Goal: Transaction & Acquisition: Book appointment/travel/reservation

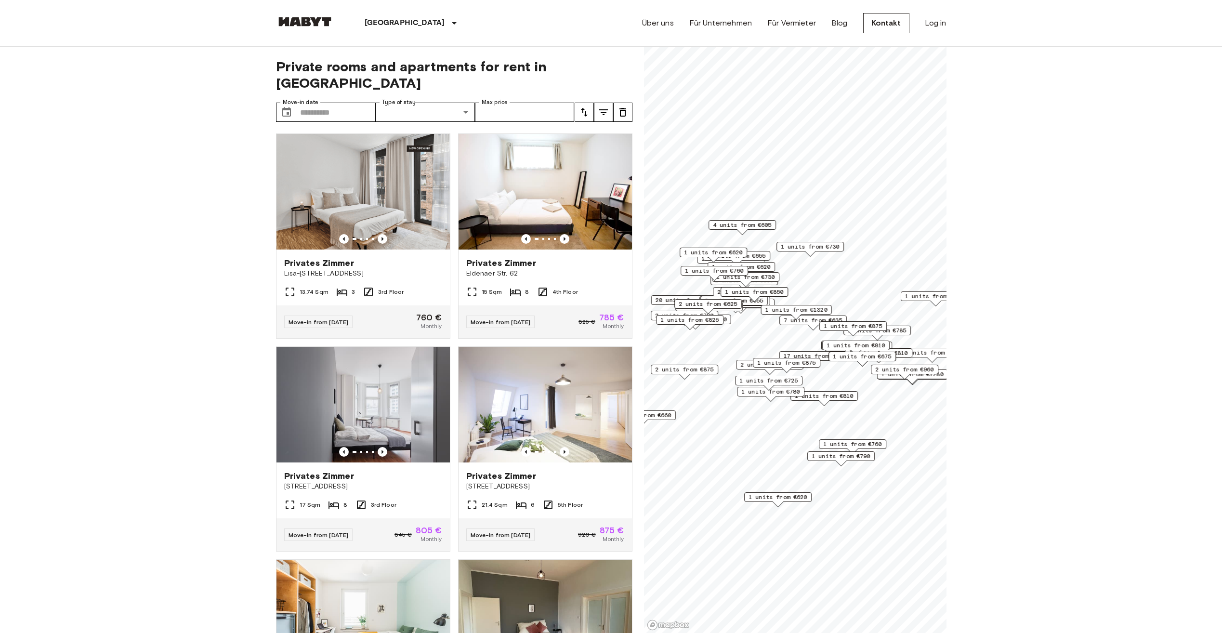
click at [583, 108] on icon "tune" at bounding box center [584, 112] width 7 height 9
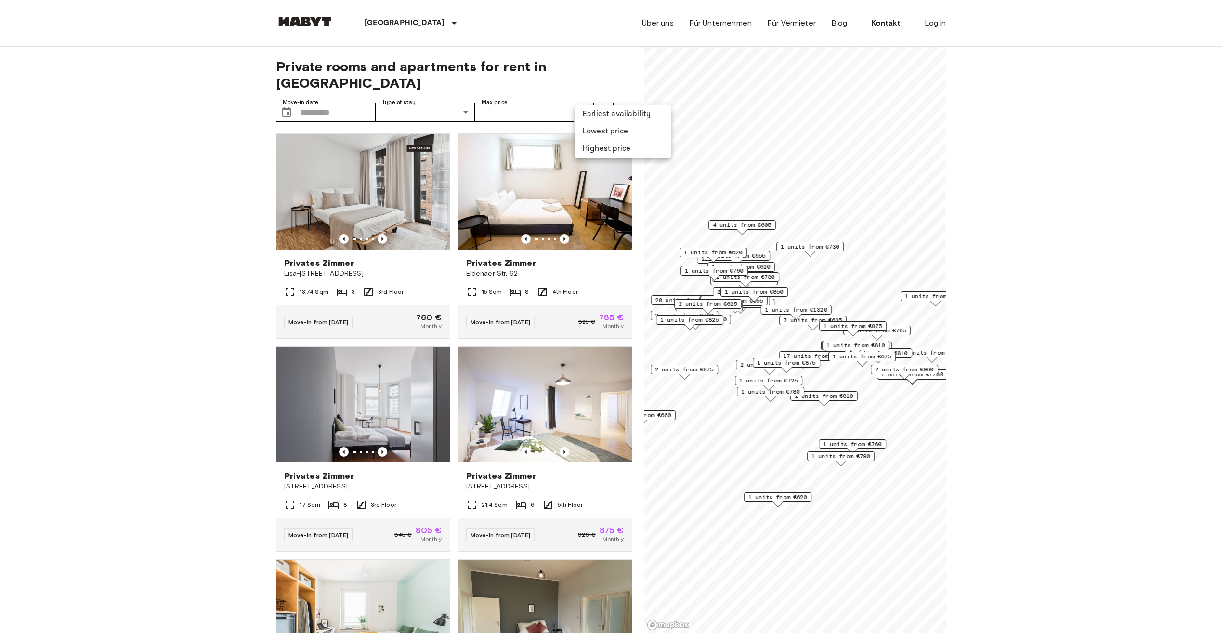
click at [601, 134] on li "Lowest price" at bounding box center [622, 131] width 96 height 17
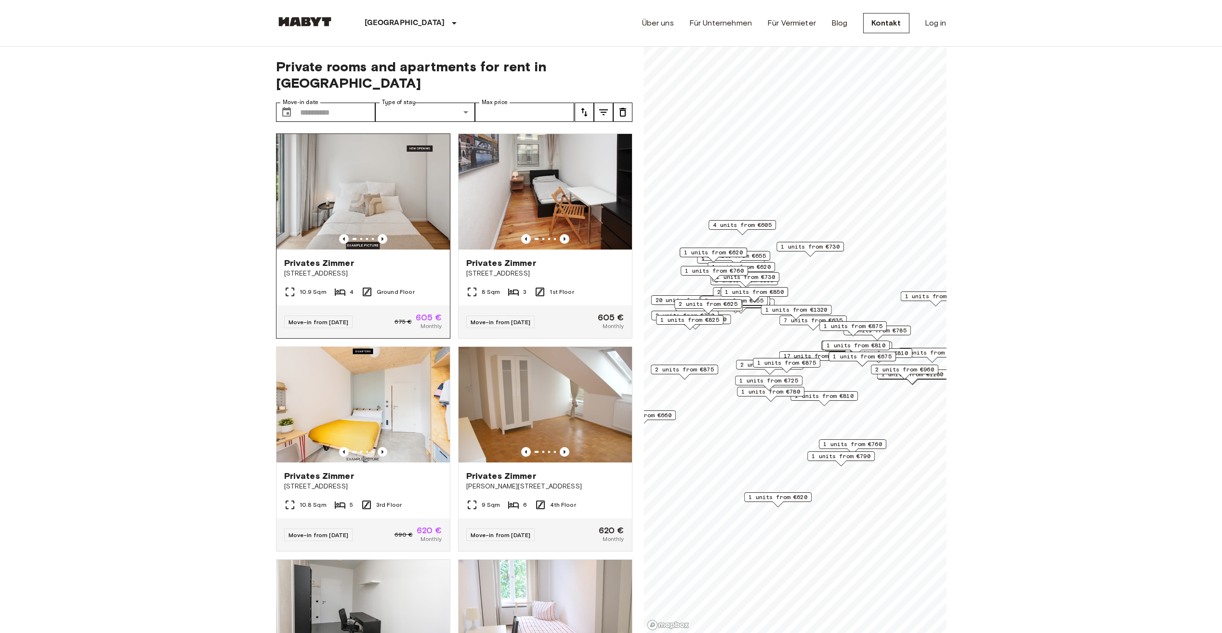
click at [356, 189] on img at bounding box center [362, 192] width 173 height 116
click at [604, 109] on icon "tune" at bounding box center [603, 112] width 9 height 6
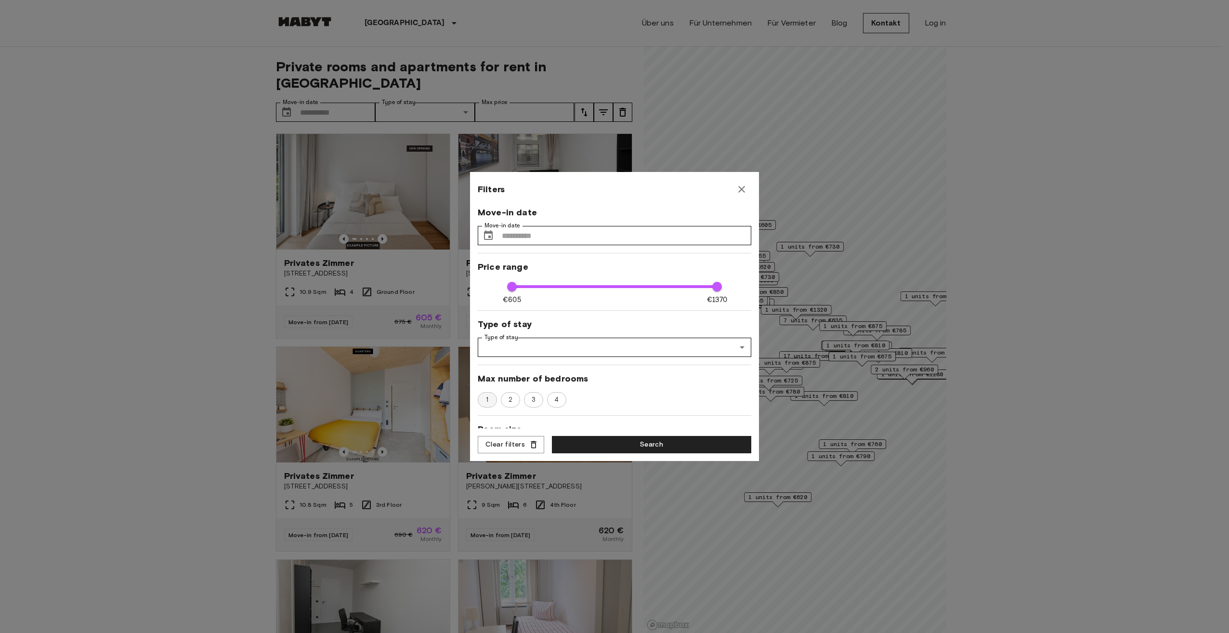
click at [490, 400] on span "1" at bounding box center [487, 400] width 13 height 10
type input "****"
type input "**"
click at [640, 441] on button "Search" at bounding box center [651, 445] width 199 height 18
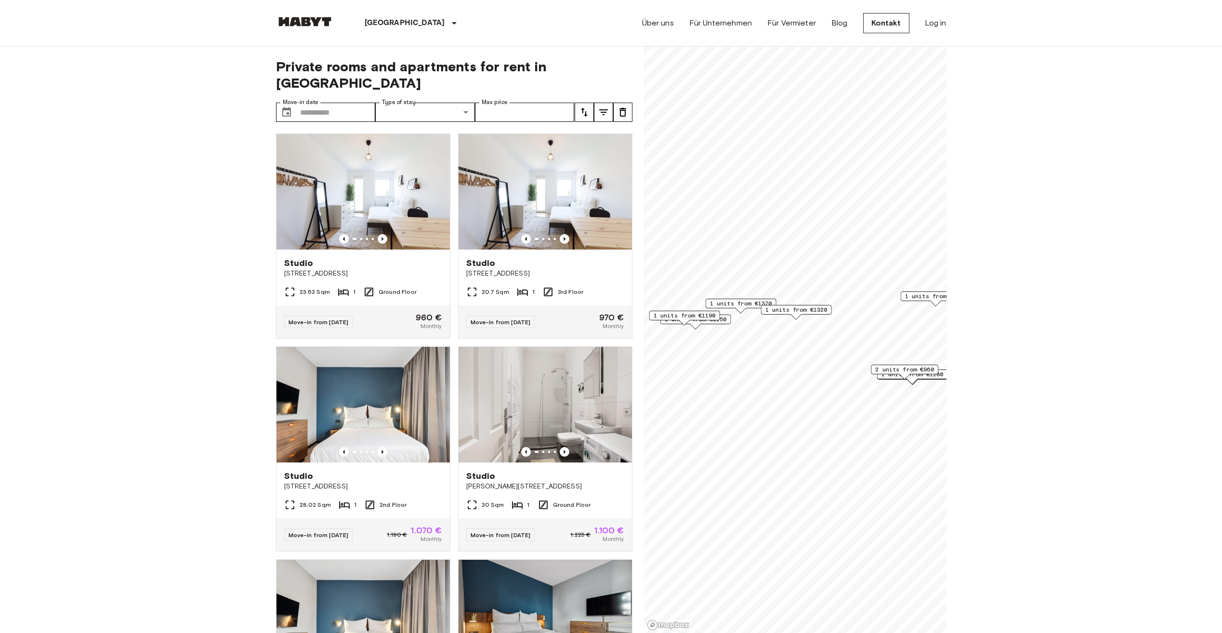
click at [575, 103] on button "tune" at bounding box center [583, 112] width 19 height 19
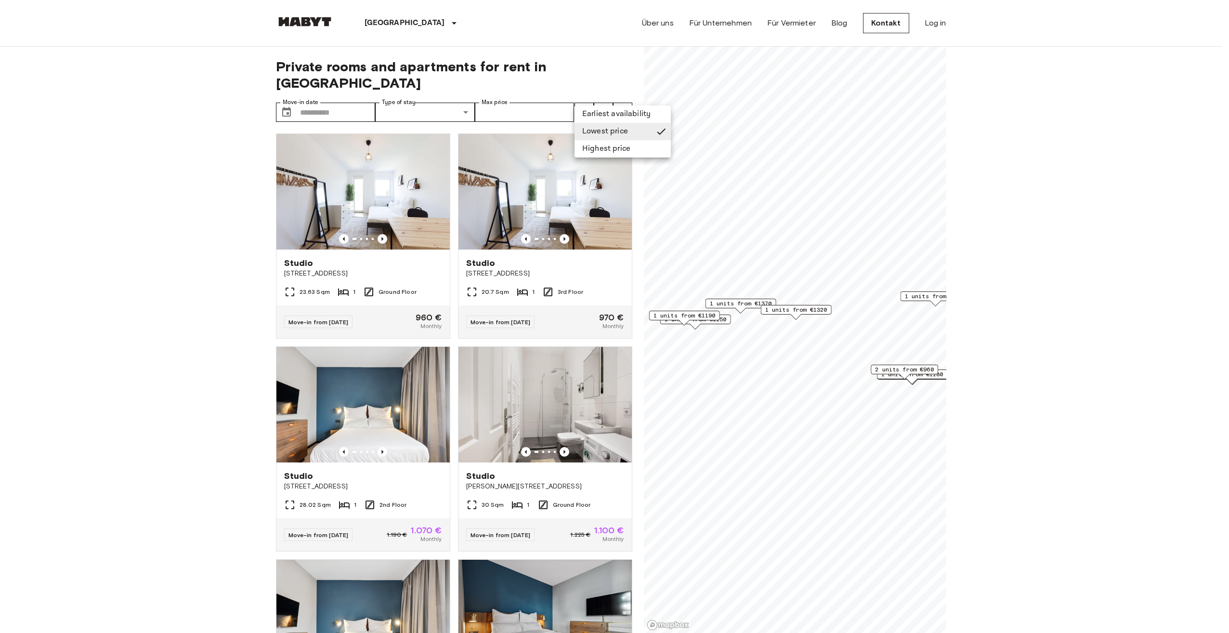
click at [596, 130] on li "Lowest price" at bounding box center [622, 131] width 96 height 17
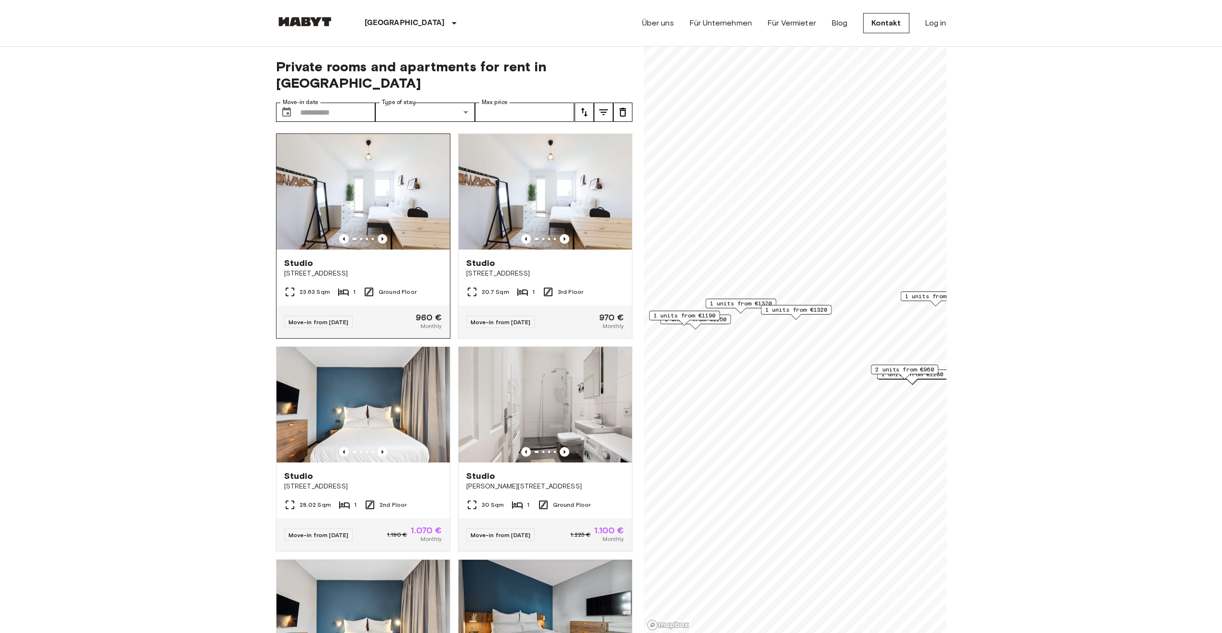
click at [383, 234] on icon "Previous image" at bounding box center [382, 239] width 10 height 10
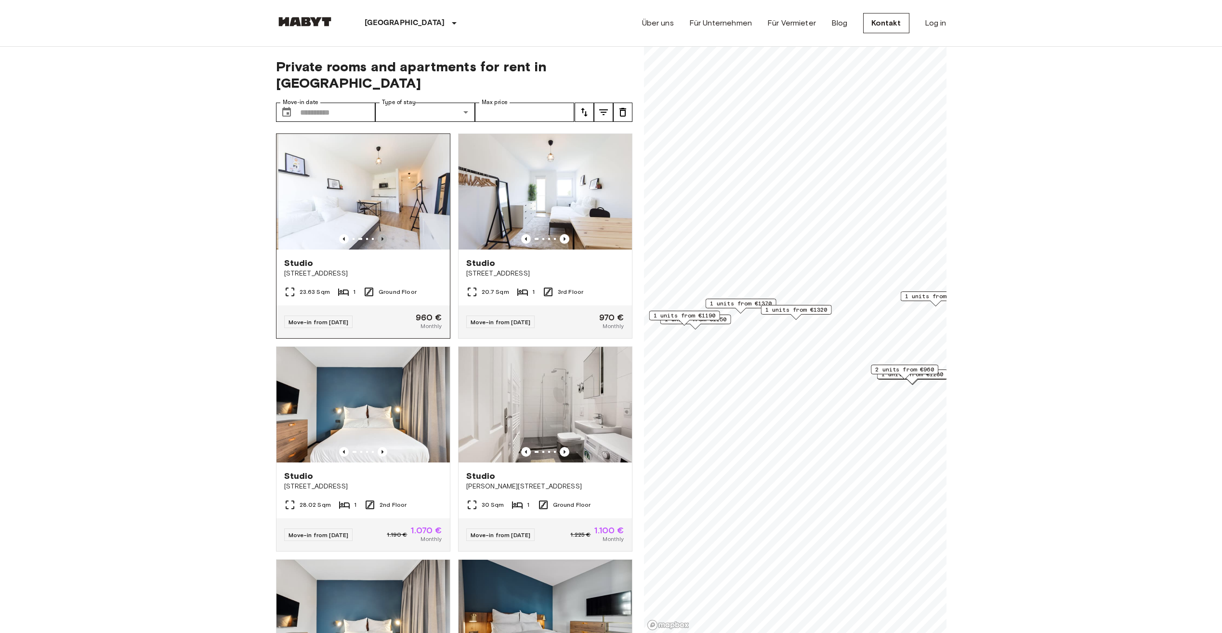
click at [383, 234] on icon "Previous image" at bounding box center [382, 239] width 10 height 10
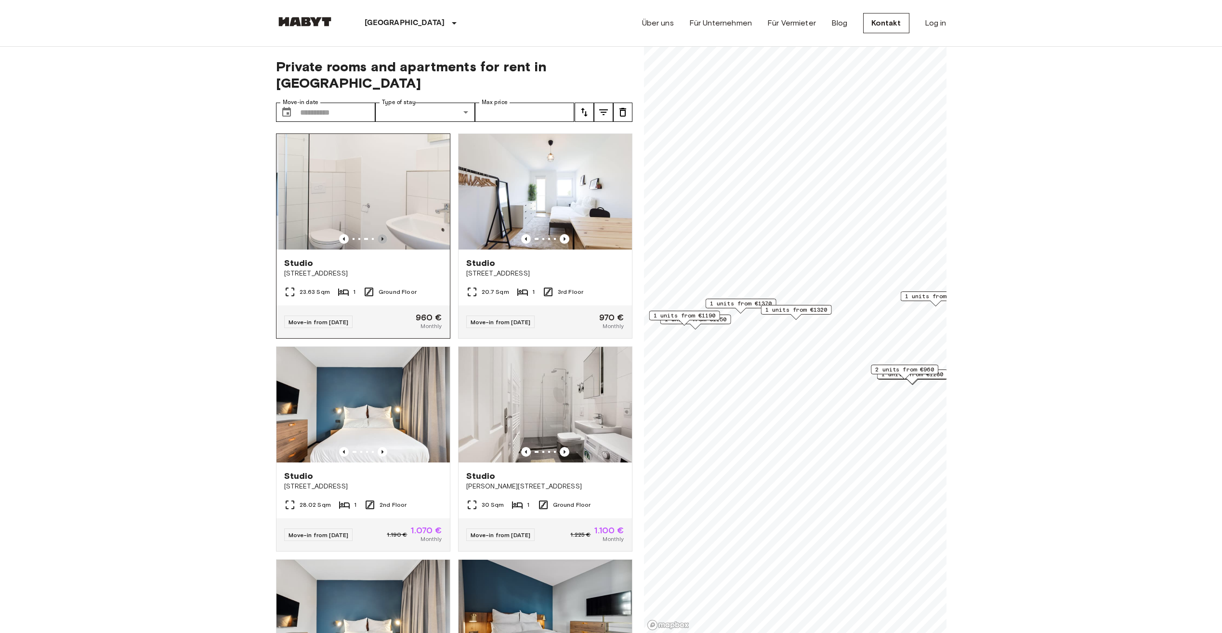
click at [383, 234] on icon "Previous image" at bounding box center [382, 239] width 10 height 10
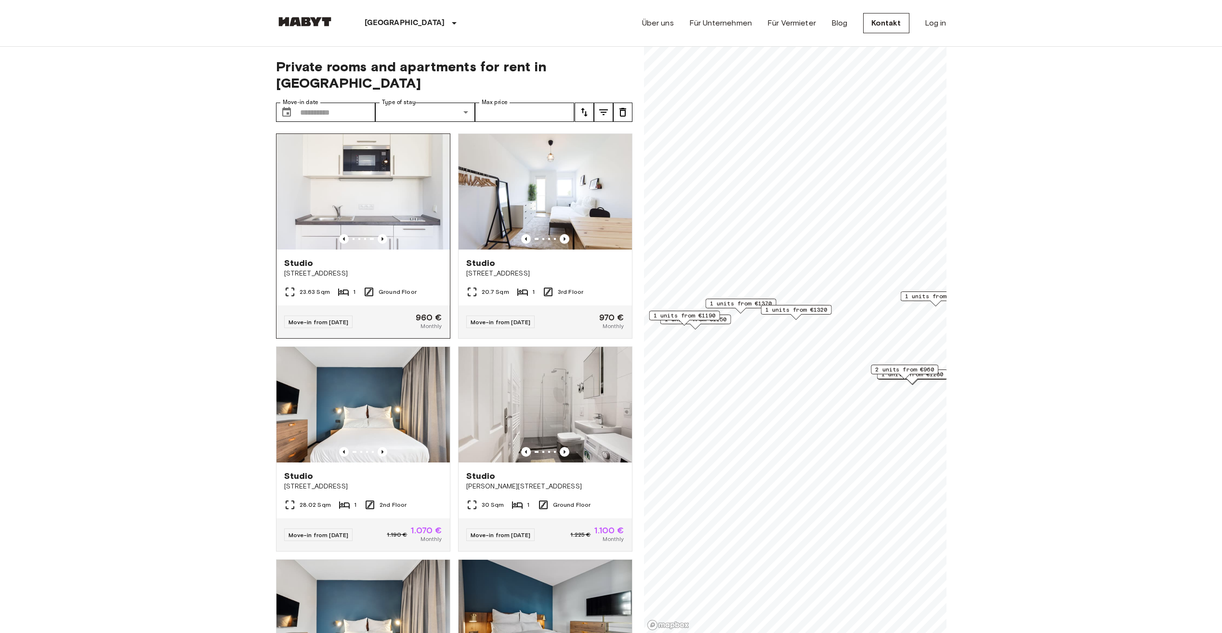
click at [387, 195] on img at bounding box center [362, 192] width 173 height 116
click at [606, 106] on icon "tune" at bounding box center [604, 112] width 12 height 12
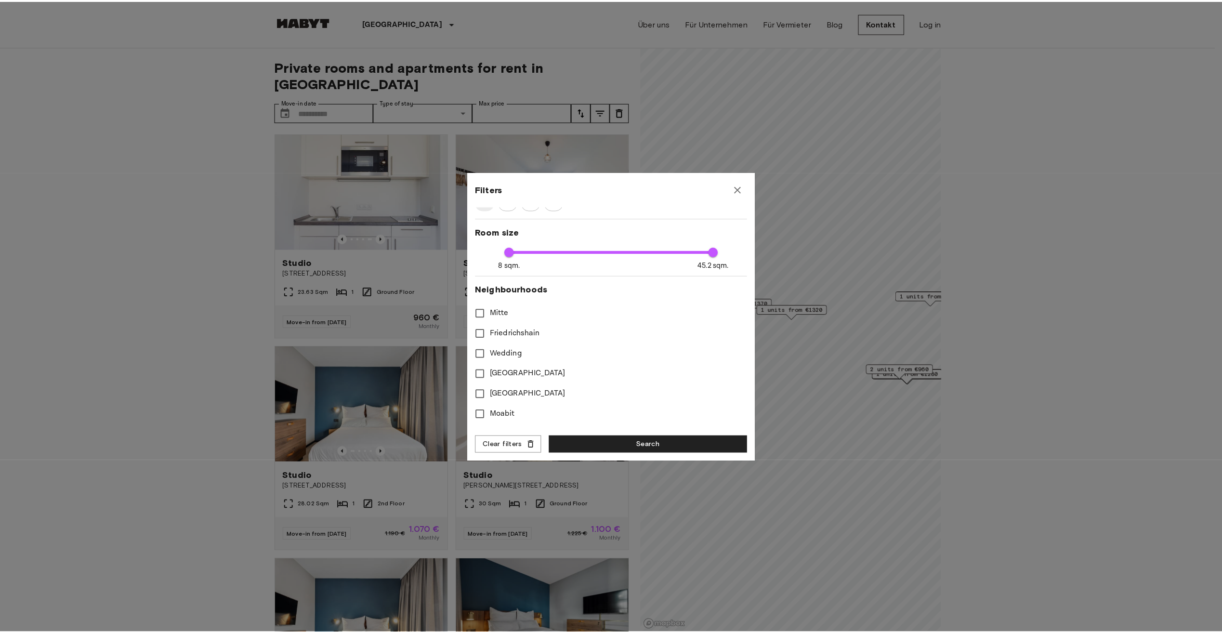
scroll to position [96, 0]
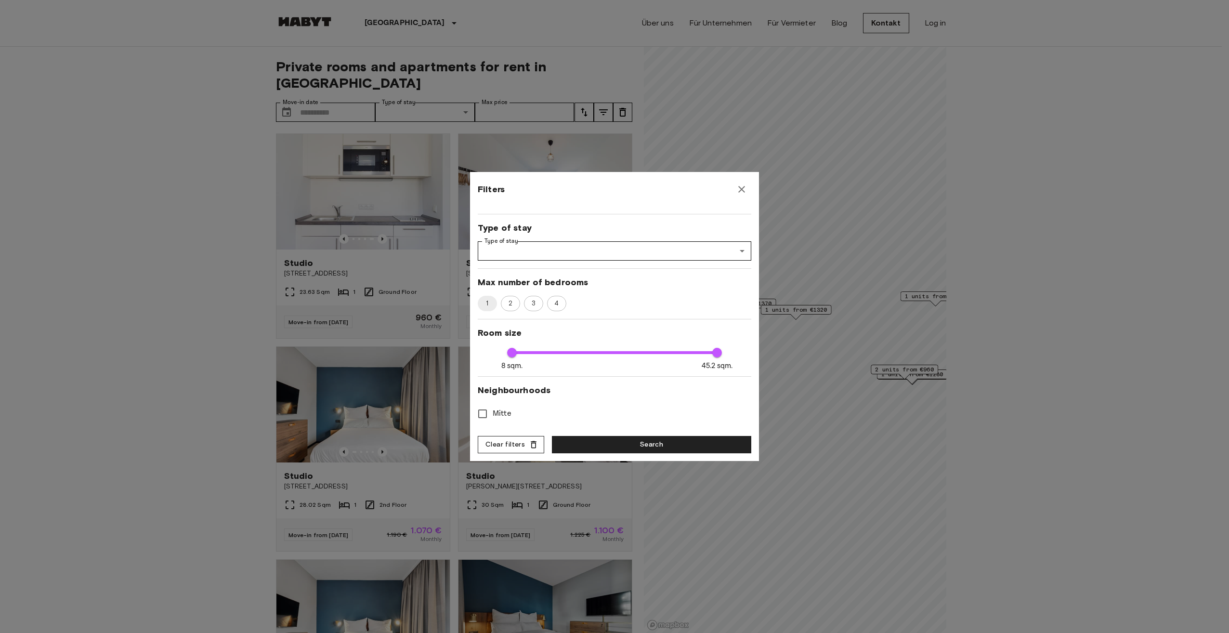
click at [505, 445] on button "Clear filters" at bounding box center [511, 445] width 66 height 18
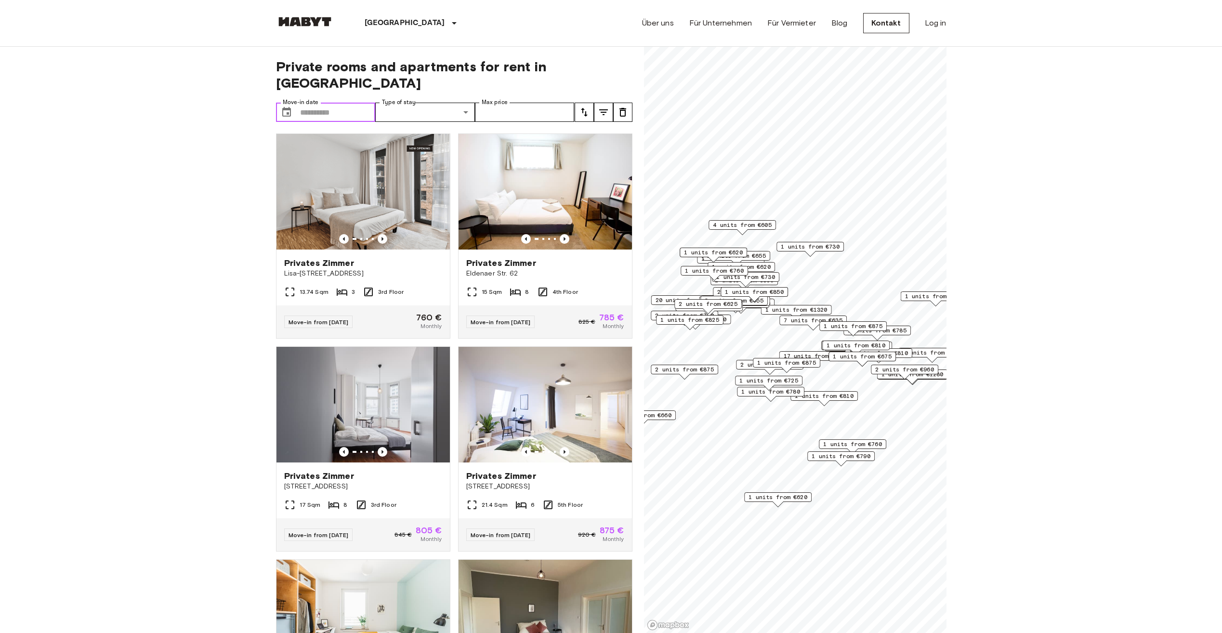
click at [309, 103] on input "Move-in date" at bounding box center [338, 112] width 76 height 19
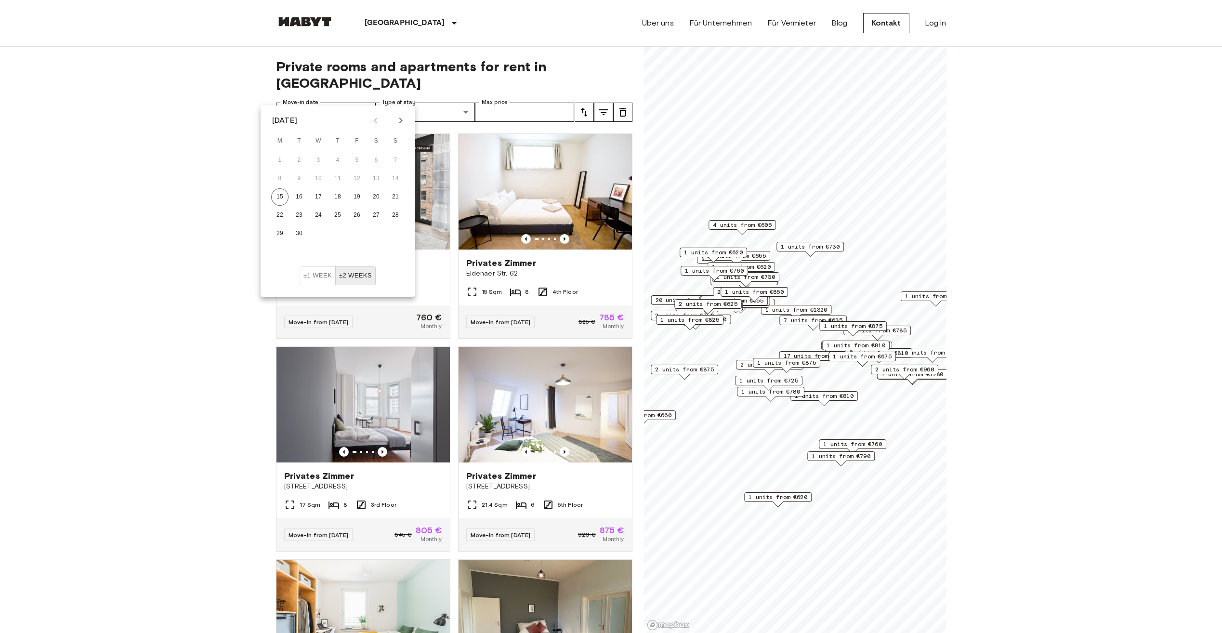
click at [399, 120] on icon "Next month" at bounding box center [401, 121] width 12 height 12
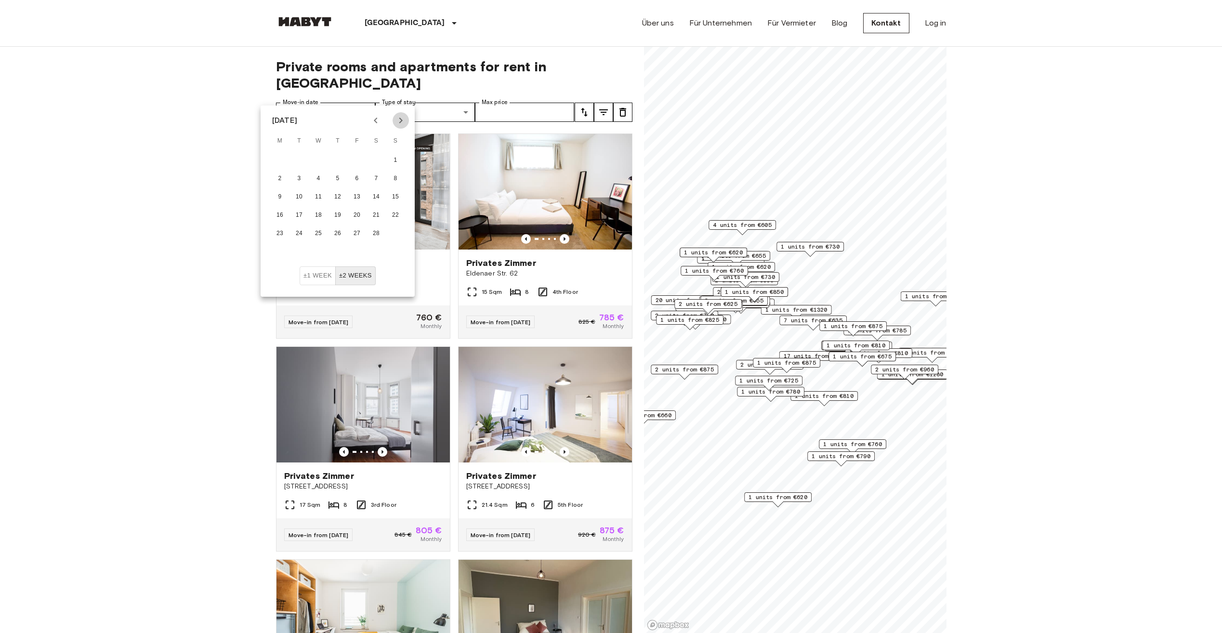
click at [399, 120] on icon "Next month" at bounding box center [401, 121] width 12 height 12
click at [397, 122] on icon "Next month" at bounding box center [401, 121] width 12 height 12
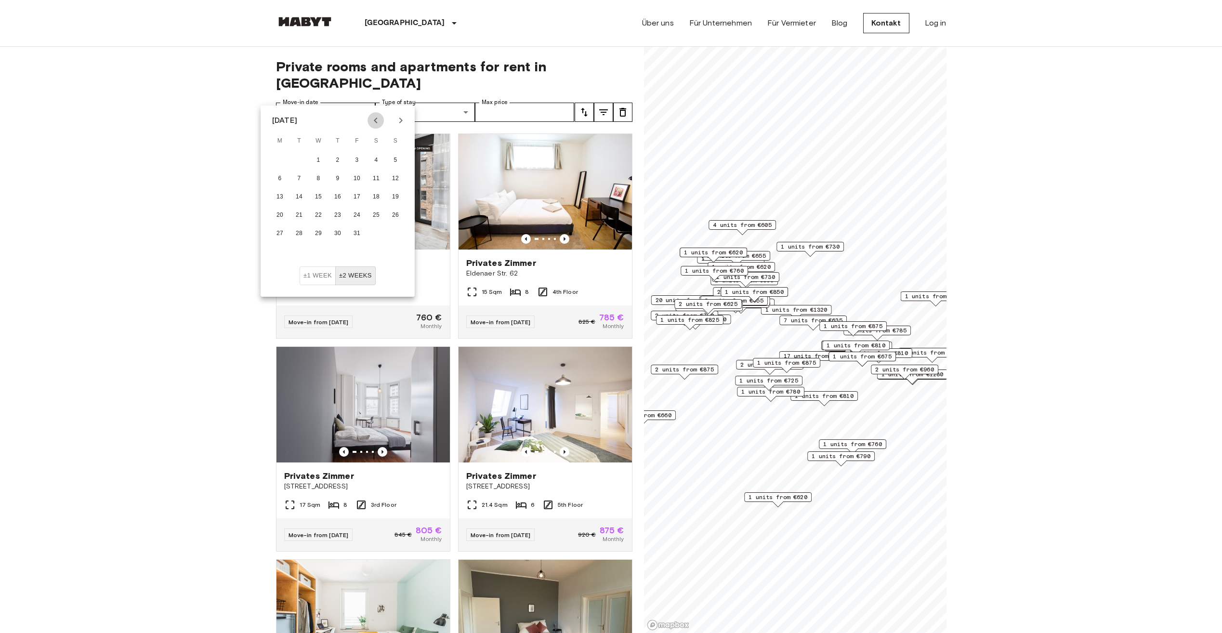
click at [376, 121] on icon "Previous month" at bounding box center [376, 121] width 12 height 12
click at [377, 121] on icon "Previous month" at bounding box center [376, 121] width 12 height 12
click at [375, 118] on icon "Previous month" at bounding box center [376, 121] width 12 height 12
click at [277, 237] on button "27" at bounding box center [279, 233] width 17 height 17
type input "**********"
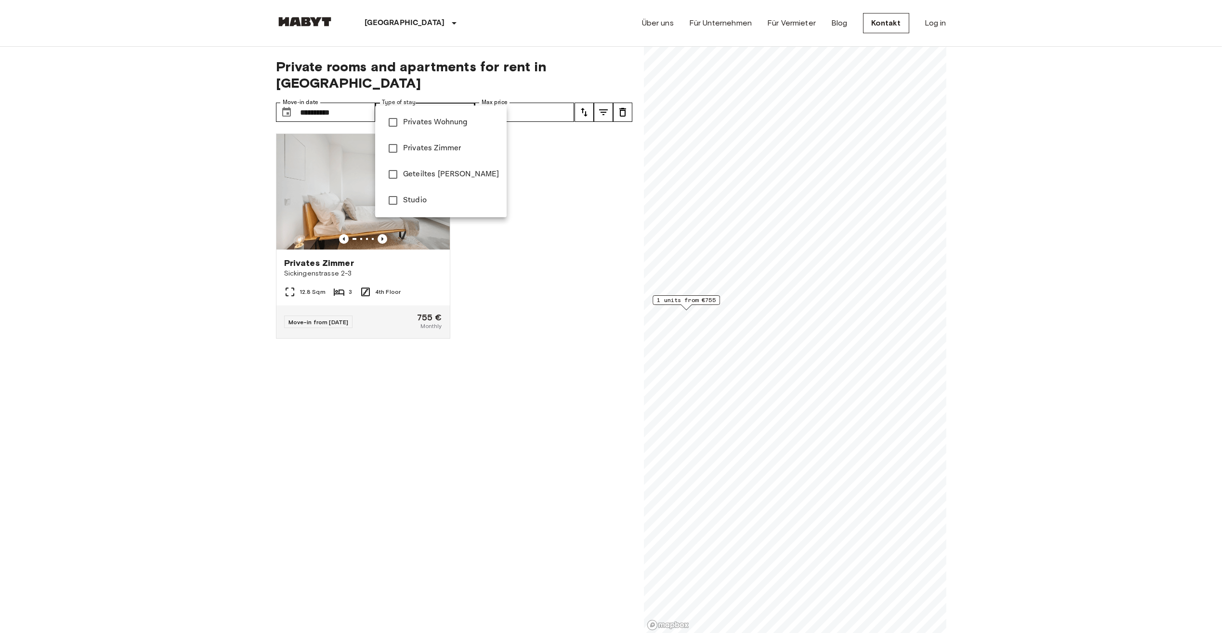
click at [421, 171] on span "Geteiltes Zimmer" at bounding box center [451, 175] width 96 height 12
type input "**********"
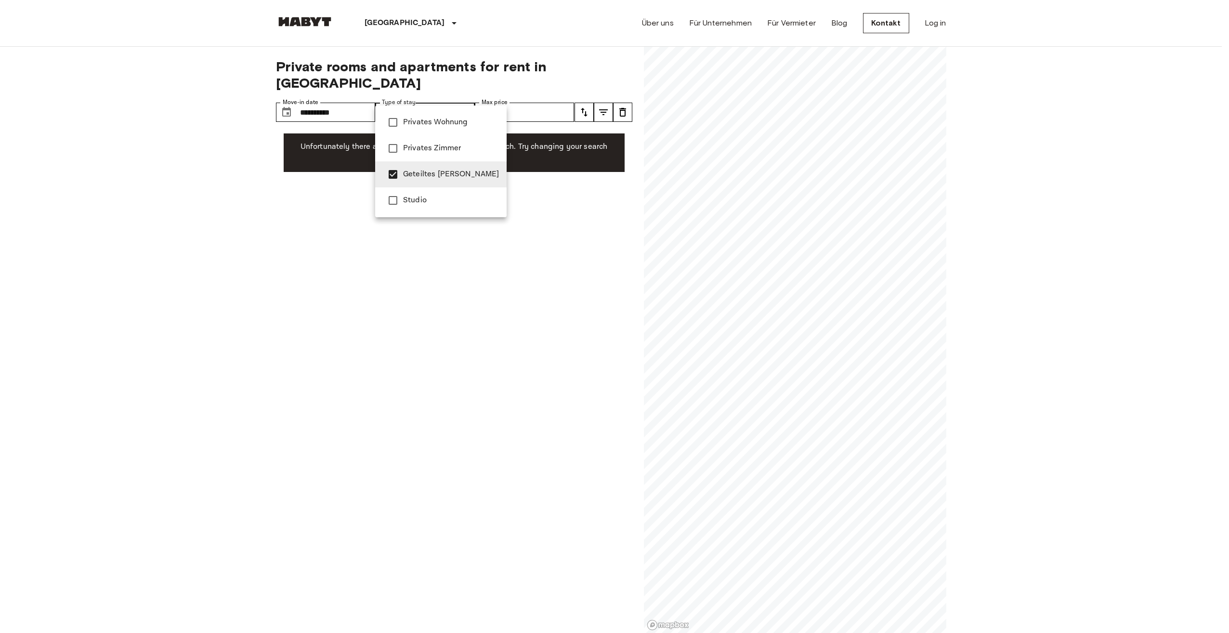
click at [421, 171] on span "Geteiltes Zimmer" at bounding box center [451, 175] width 96 height 12
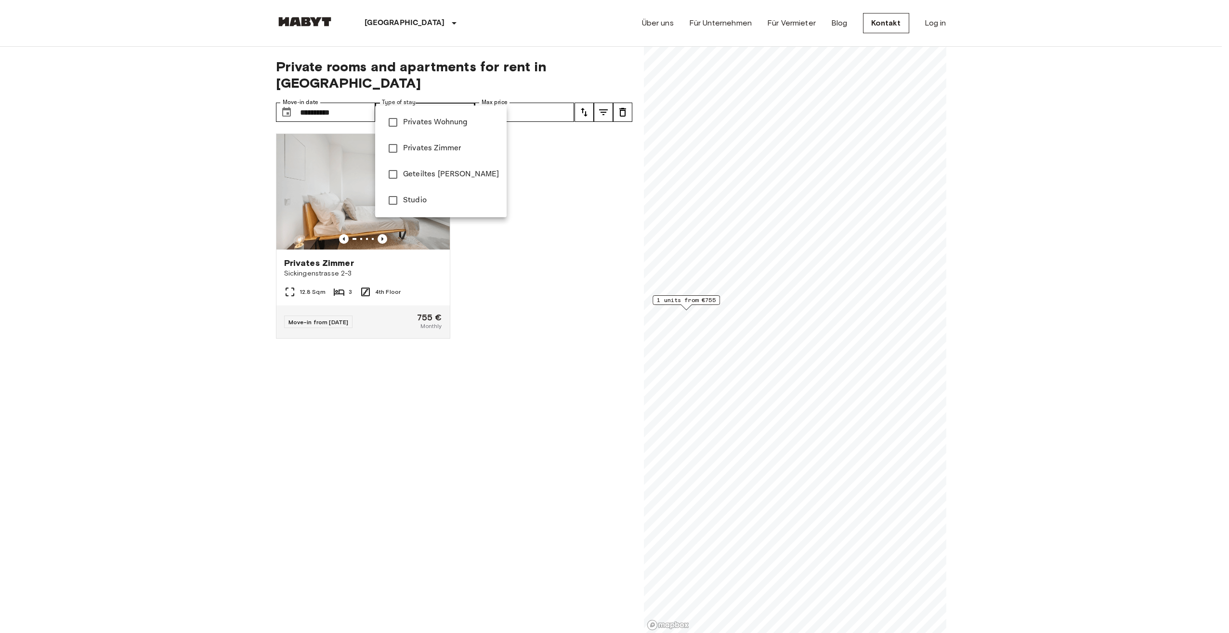
click at [413, 127] on span "Privates Wohnung" at bounding box center [451, 123] width 96 height 12
type input "**********"
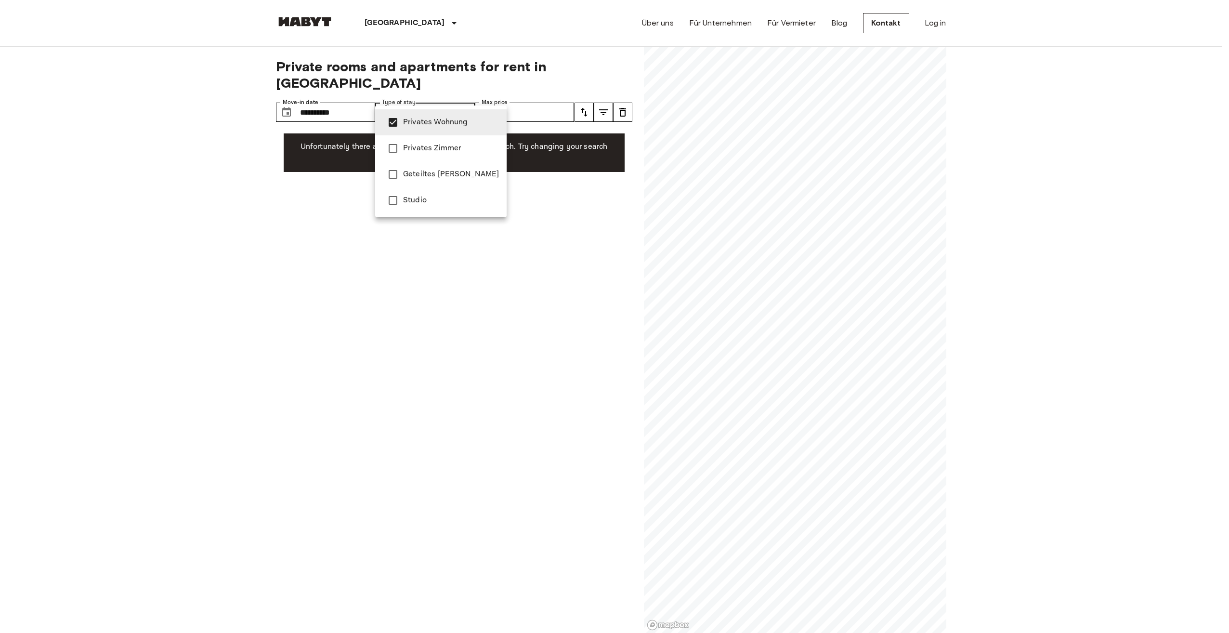
click at [413, 127] on span "Privates Wohnung" at bounding box center [451, 123] width 96 height 12
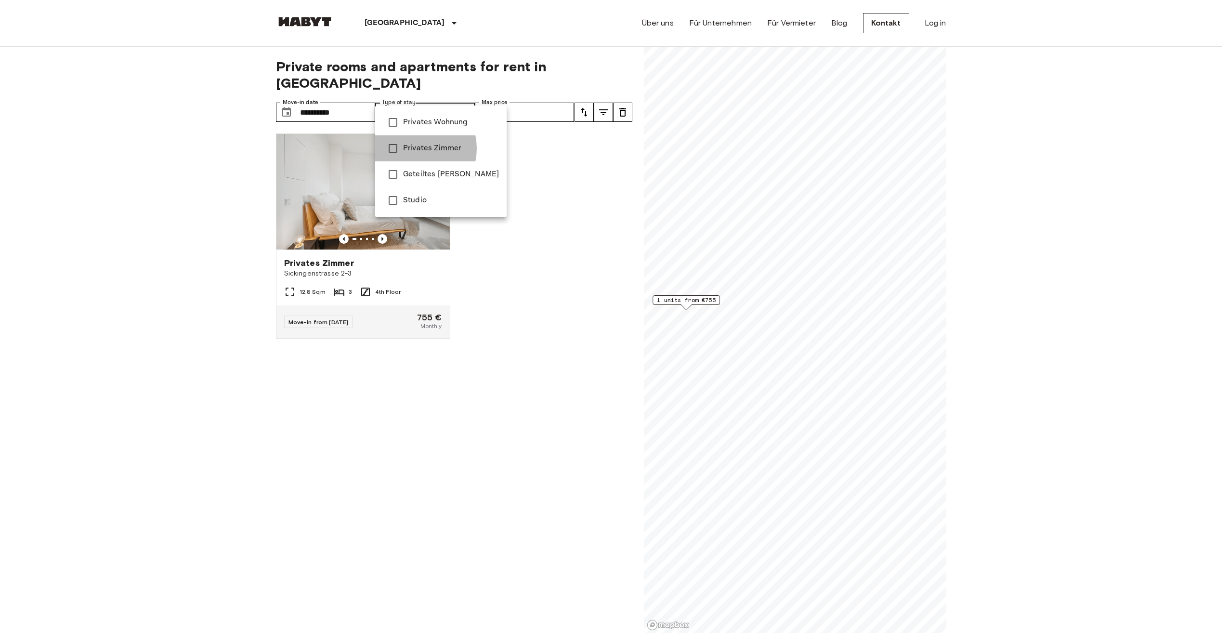
click at [415, 148] on span "Privates Zimmer" at bounding box center [451, 149] width 96 height 12
type input "**********"
click at [415, 148] on span "Privates Zimmer" at bounding box center [451, 149] width 96 height 12
click at [446, 102] on div at bounding box center [614, 316] width 1229 height 633
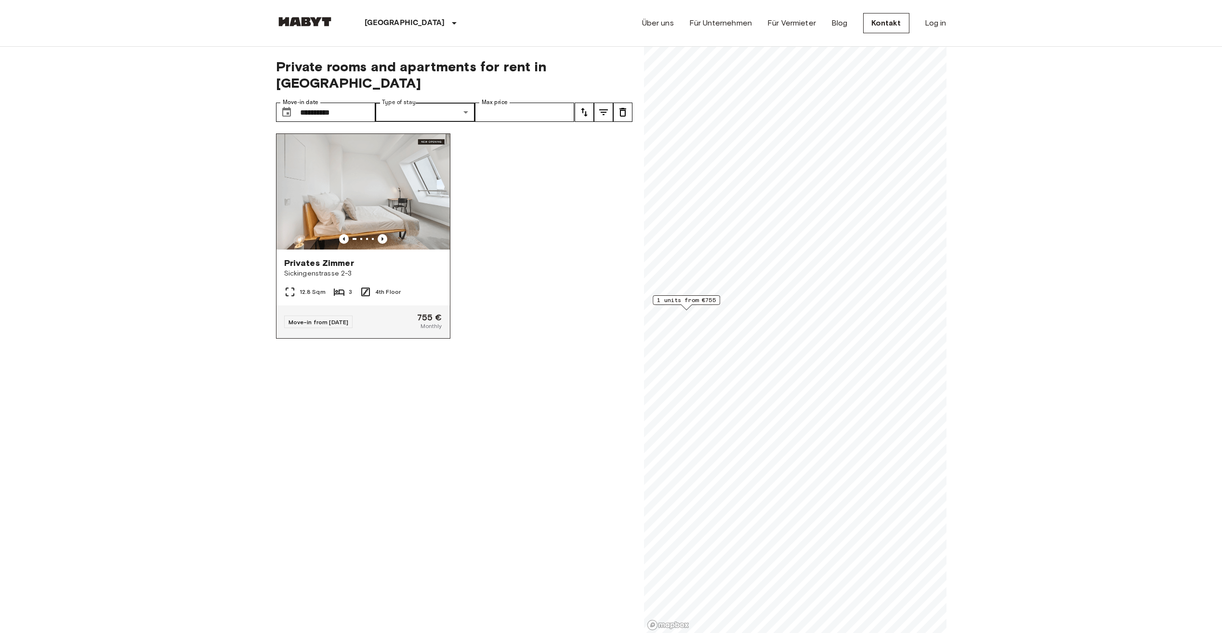
click at [410, 213] on img at bounding box center [362, 192] width 173 height 116
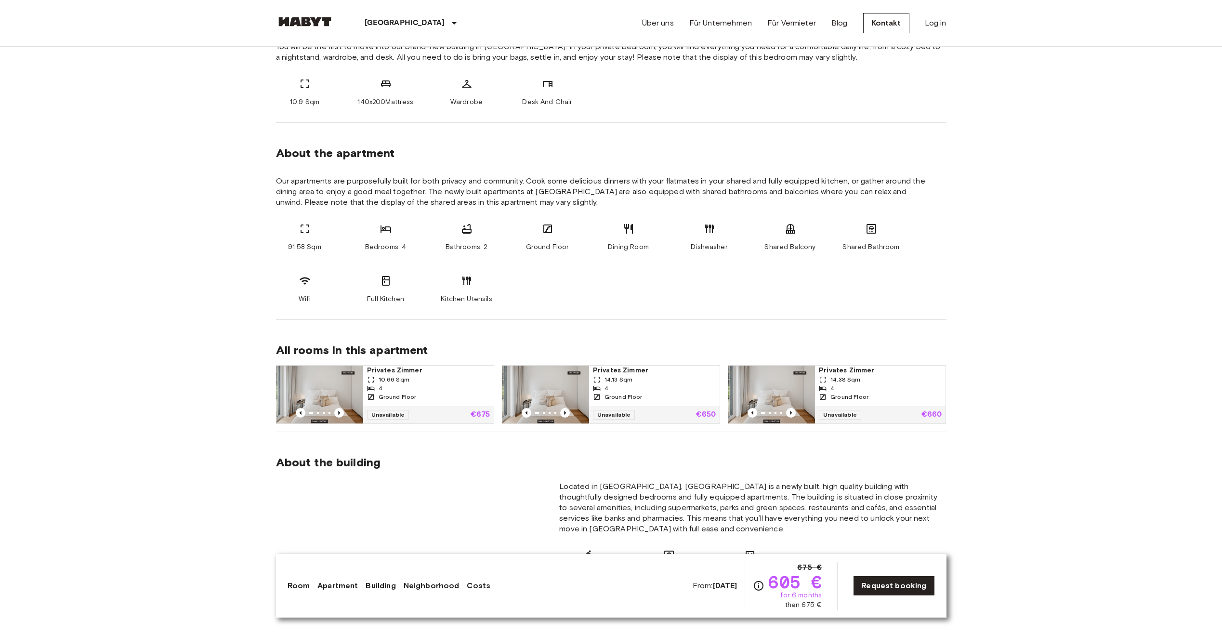
scroll to position [385, 0]
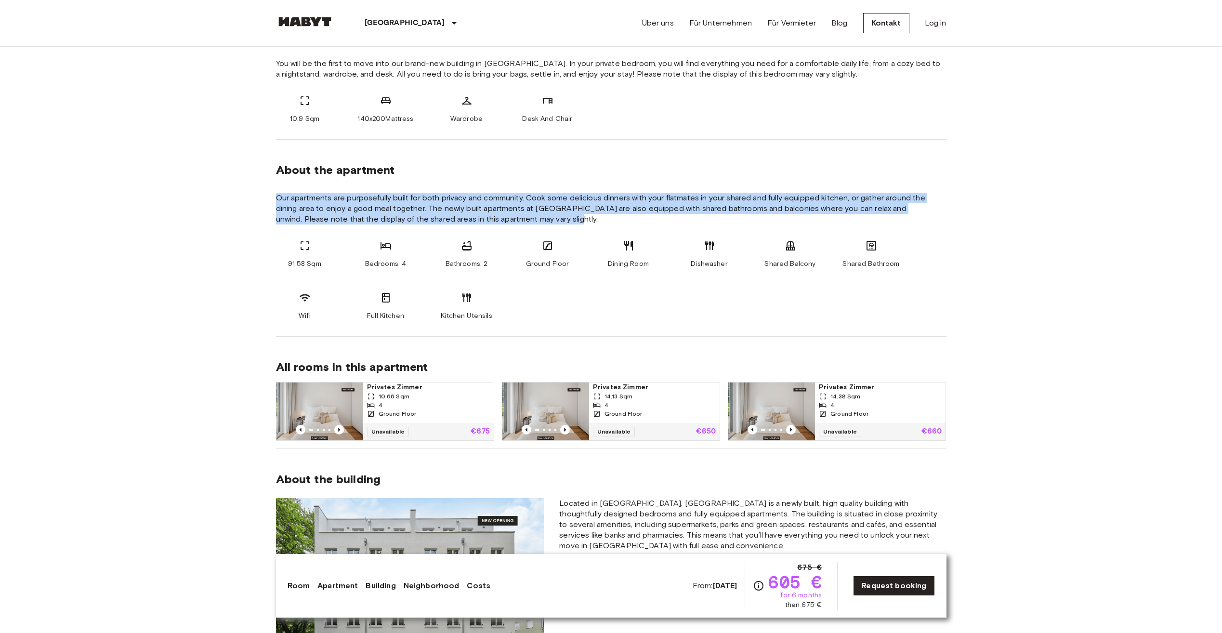
drag, startPoint x: 273, startPoint y: 193, endPoint x: 544, endPoint y: 220, distance: 272.4
drag, startPoint x: 544, startPoint y: 220, endPoint x: 492, endPoint y: 221, distance: 51.5
copy span "Our apartments are purposefully built for both privacy and community. Cook some…"
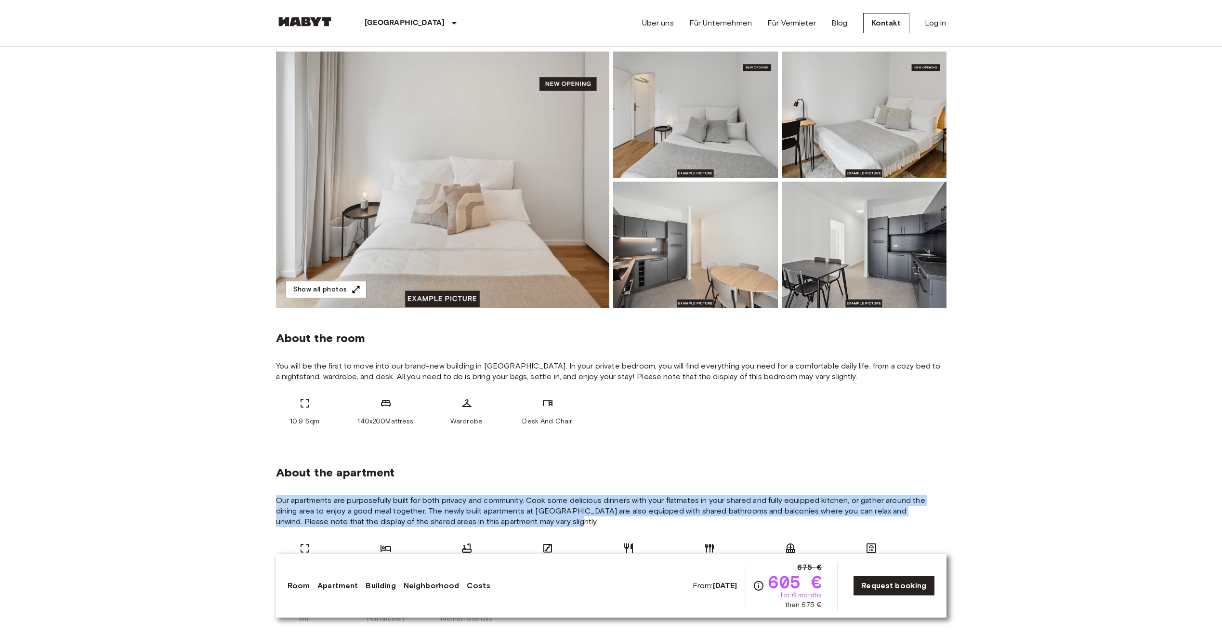
scroll to position [0, 0]
